Goal: Task Accomplishment & Management: Use online tool/utility

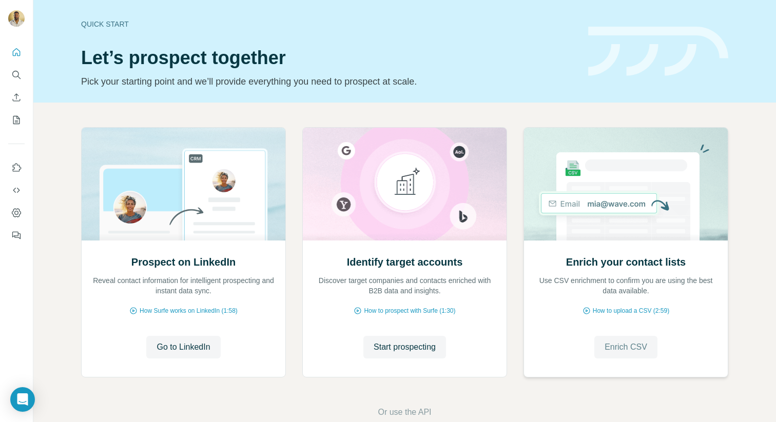
click at [610, 346] on span "Enrich CSV" at bounding box center [625, 347] width 43 height 12
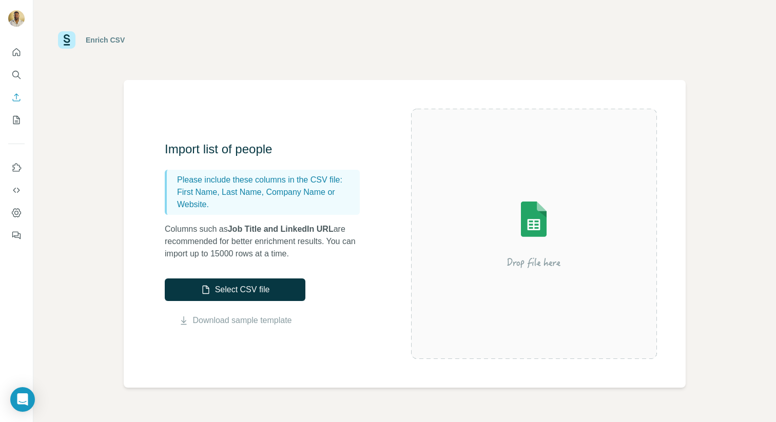
click at [524, 238] on img at bounding box center [533, 233] width 185 height 123
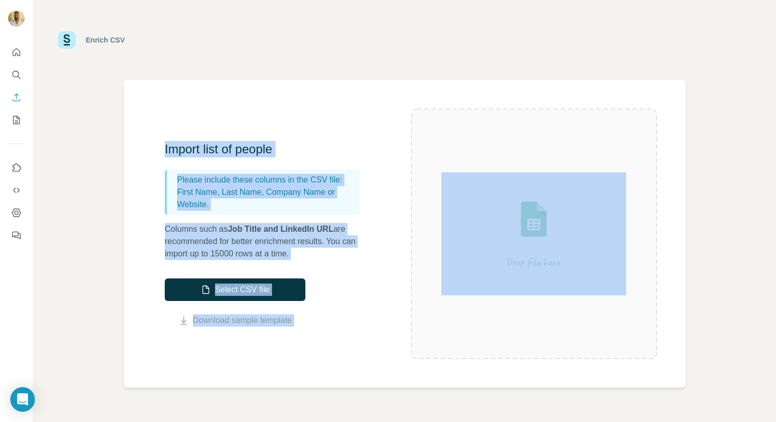
drag, startPoint x: 674, startPoint y: 50, endPoint x: 775, endPoint y: 73, distance: 103.7
click at [775, 73] on body "Enrich CSV Import list of people Please include these columns in the CSV file: …" at bounding box center [388, 249] width 776 height 499
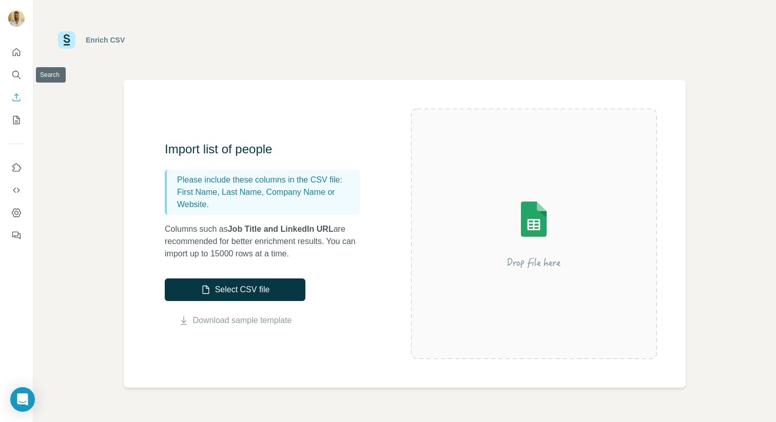
click at [27, 51] on div at bounding box center [16, 141] width 33 height 208
click at [20, 51] on icon "Quick start" at bounding box center [16, 52] width 10 height 10
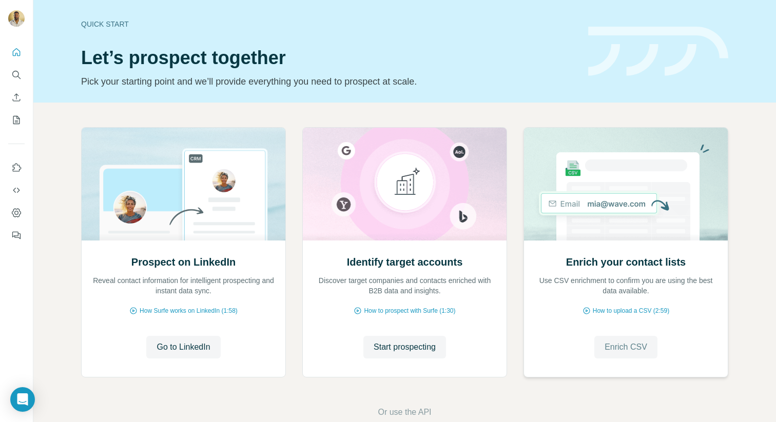
click at [615, 346] on span "Enrich CSV" at bounding box center [625, 347] width 43 height 12
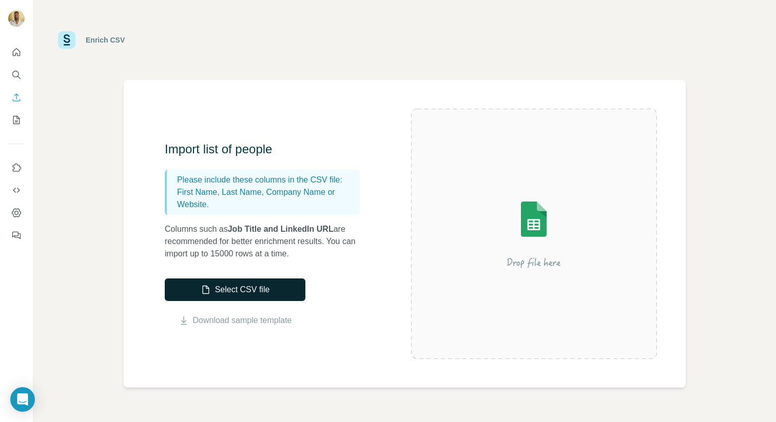
click at [233, 294] on button "Select CSV file" at bounding box center [235, 290] width 141 height 23
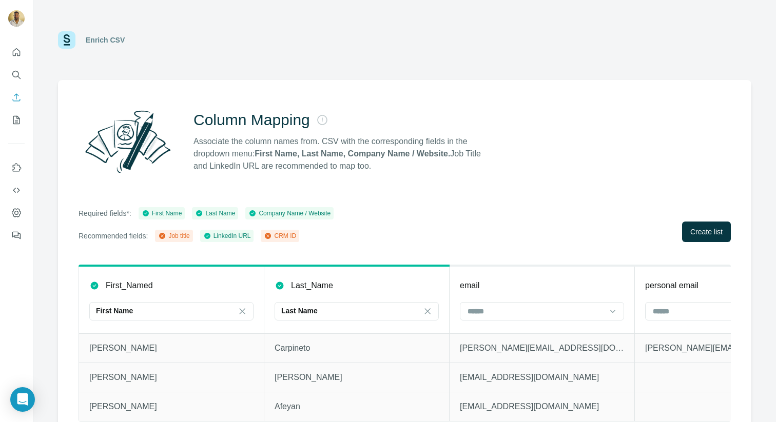
scroll to position [15, 0]
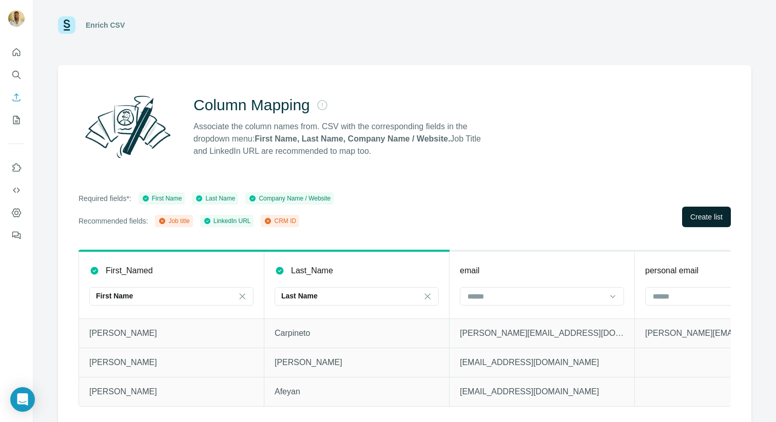
click at [695, 221] on span "Create list" at bounding box center [706, 217] width 32 height 10
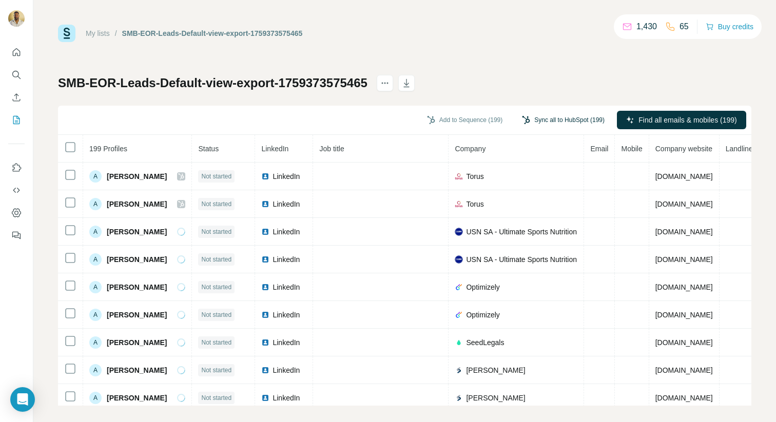
click at [553, 120] on button "Sync all to HubSpot (199)" at bounding box center [563, 119] width 97 height 15
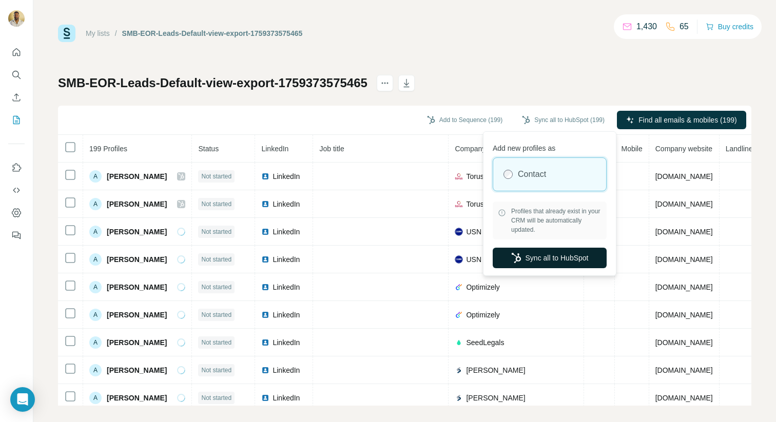
click at [547, 258] on button "Sync all to HubSpot" at bounding box center [550, 258] width 114 height 21
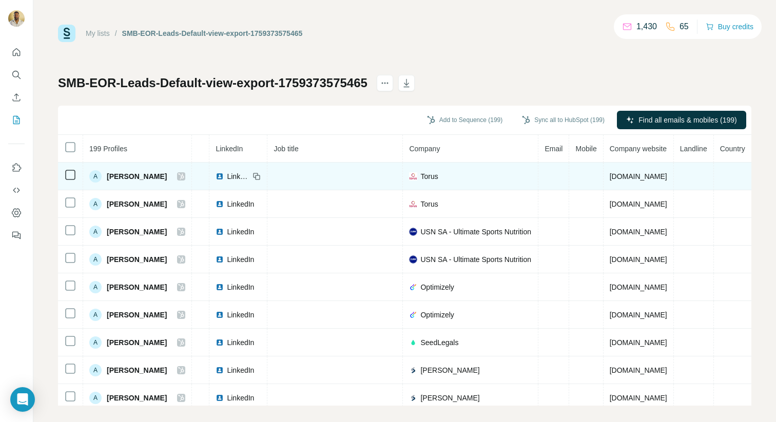
scroll to position [0, 69]
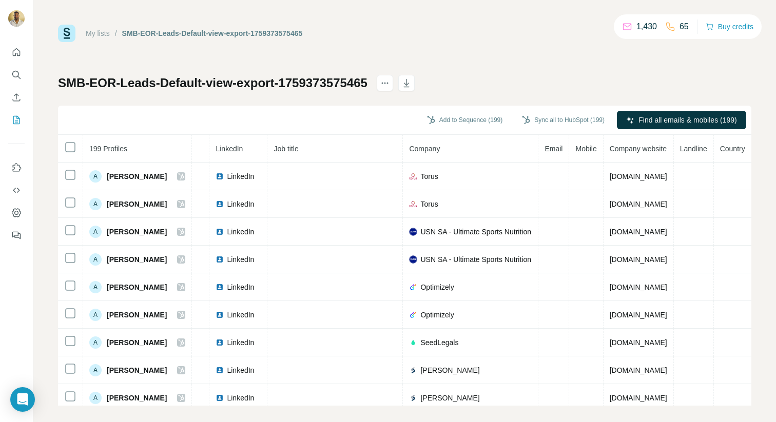
click at [544, 150] on span "Email" at bounding box center [553, 149] width 18 height 8
click at [538, 161] on th "Email" at bounding box center [553, 149] width 31 height 28
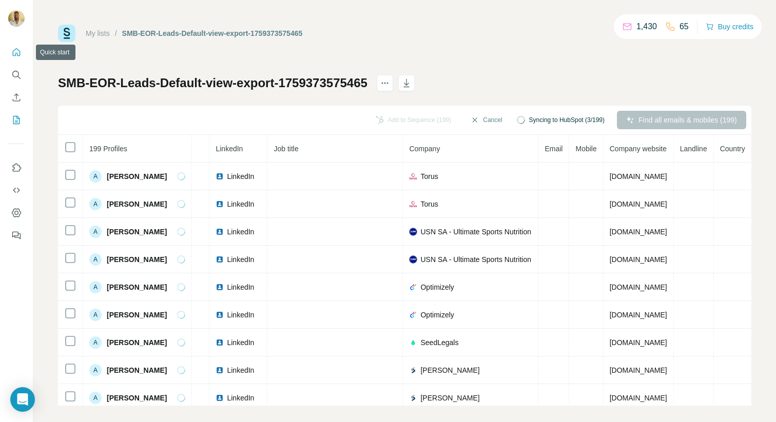
click at [12, 48] on icon "Quick start" at bounding box center [16, 52] width 10 height 10
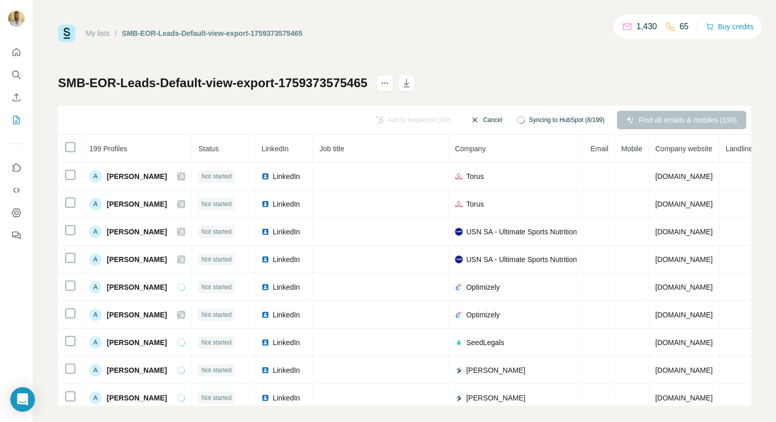
click at [494, 117] on button "Cancel" at bounding box center [486, 120] width 46 height 18
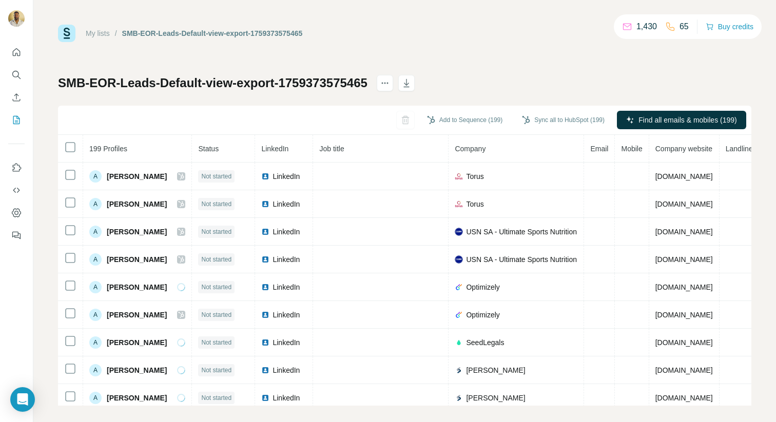
drag, startPoint x: 490, startPoint y: 117, endPoint x: 553, endPoint y: 141, distance: 68.0
click at [557, 143] on div "Add to Sequence (199) Sync all to HubSpot (199) Find all emails & mobiles (199)…" at bounding box center [404, 256] width 693 height 300
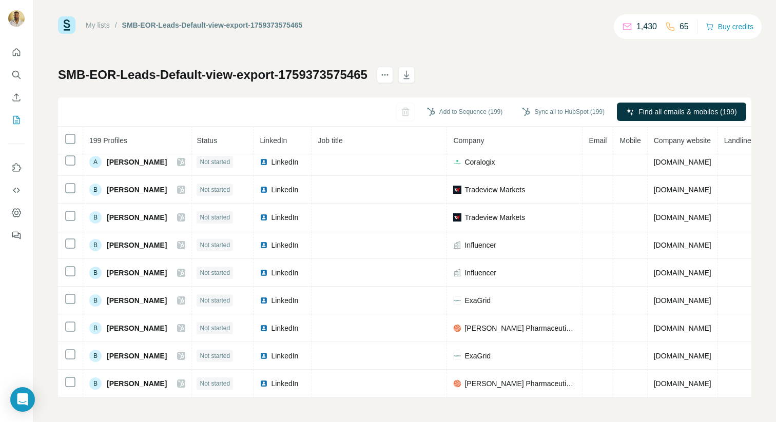
scroll to position [311, 0]
click at [630, 27] on div "1,430" at bounding box center [639, 27] width 35 height 12
click at [646, 30] on p "1,430" at bounding box center [646, 27] width 21 height 12
click at [630, 26] on div "1,430" at bounding box center [639, 27] width 35 height 12
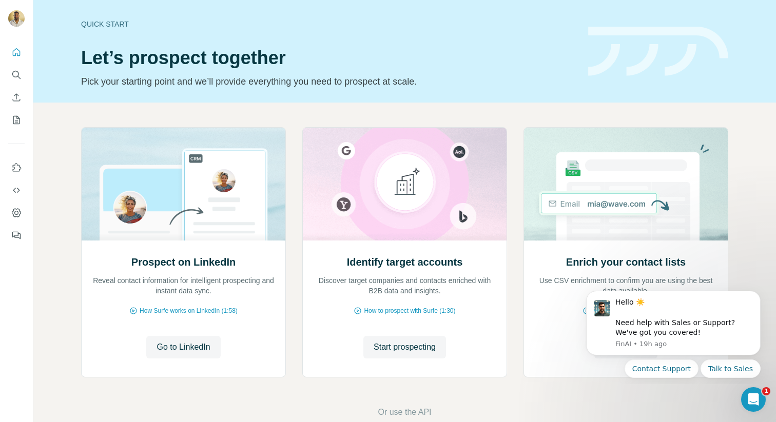
click at [752, 285] on div "Hello ☀️ ​ Need help with Sales or Support? We've got you covered! FinAI • 19h …" at bounding box center [673, 314] width 189 height 128
click at [167, 364] on div "Prospect on LinkedIn Reveal contact information for intelligent prospecting and…" at bounding box center [184, 309] width 204 height 136
click at [18, 119] on icon "My lists" at bounding box center [17, 119] width 5 height 7
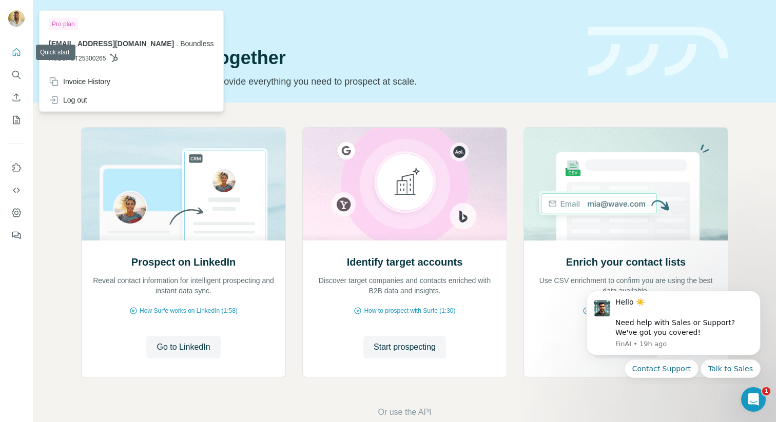
click at [24, 48] on button "Quick start" at bounding box center [16, 52] width 16 height 18
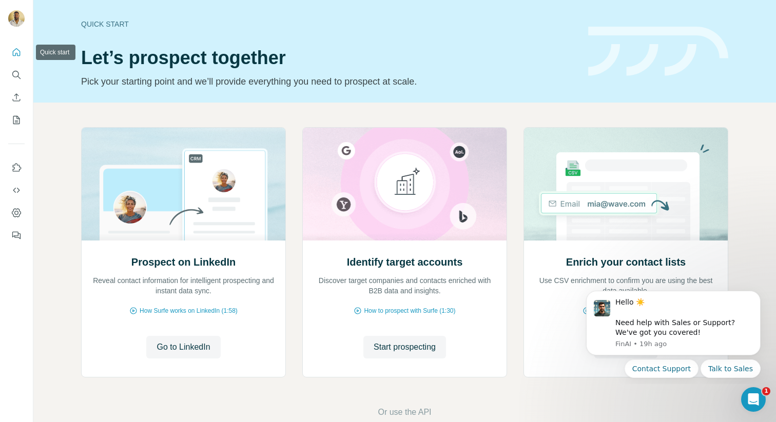
click at [19, 52] on icon "Quick start" at bounding box center [17, 52] width 8 height 8
click at [19, 209] on icon "Dashboard" at bounding box center [16, 212] width 9 height 9
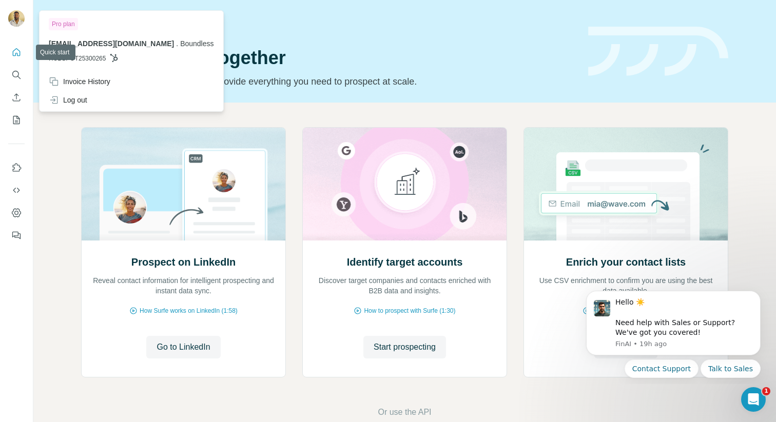
click at [15, 50] on icon "Quick start" at bounding box center [16, 52] width 10 height 10
click at [15, 0] on div at bounding box center [16, 211] width 33 height 422
click at [15, 14] on img at bounding box center [16, 18] width 16 height 16
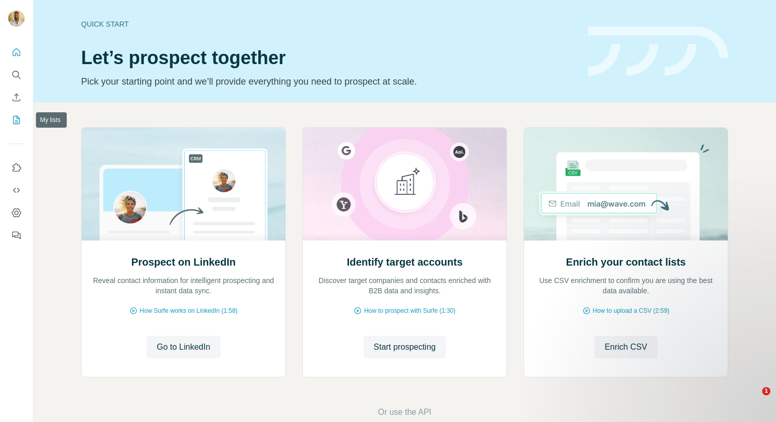
click at [22, 118] on button "My lists" at bounding box center [16, 120] width 16 height 18
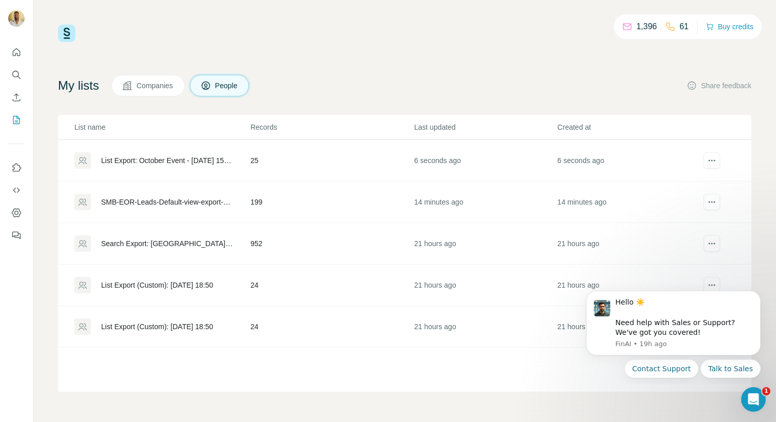
click at [129, 159] on div "List Export: October Event - 02/10/2025 15:49" at bounding box center [167, 160] width 132 height 10
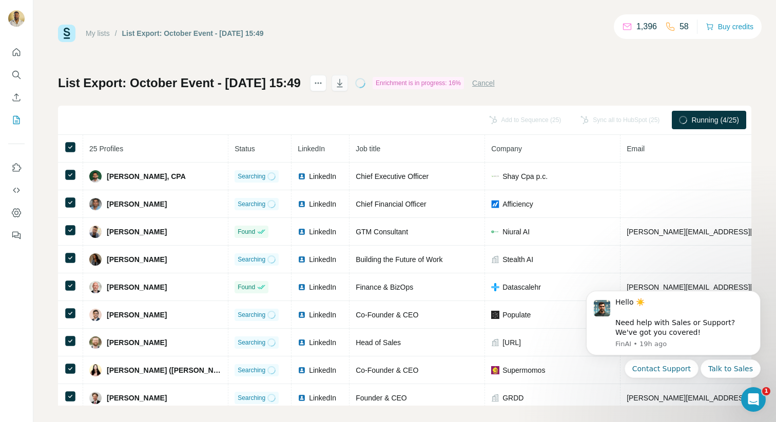
click at [342, 84] on icon "button" at bounding box center [339, 84] width 5 height 3
